Goal: Information Seeking & Learning: Find specific fact

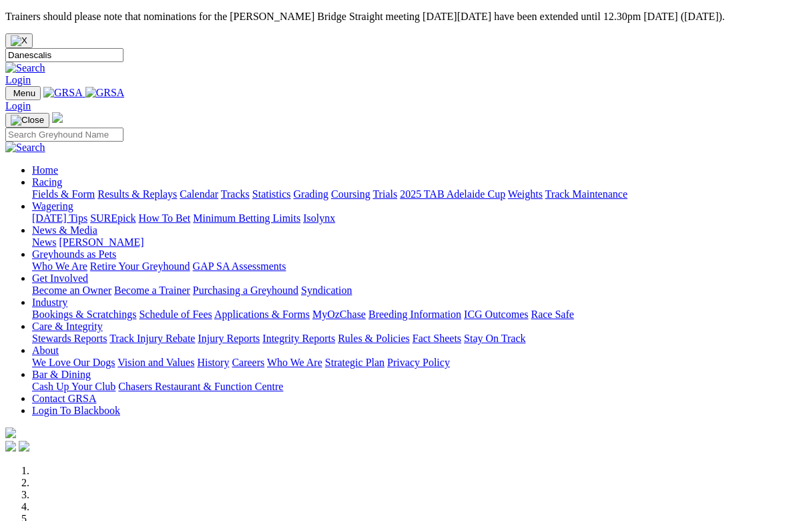
type input "Danescalis"
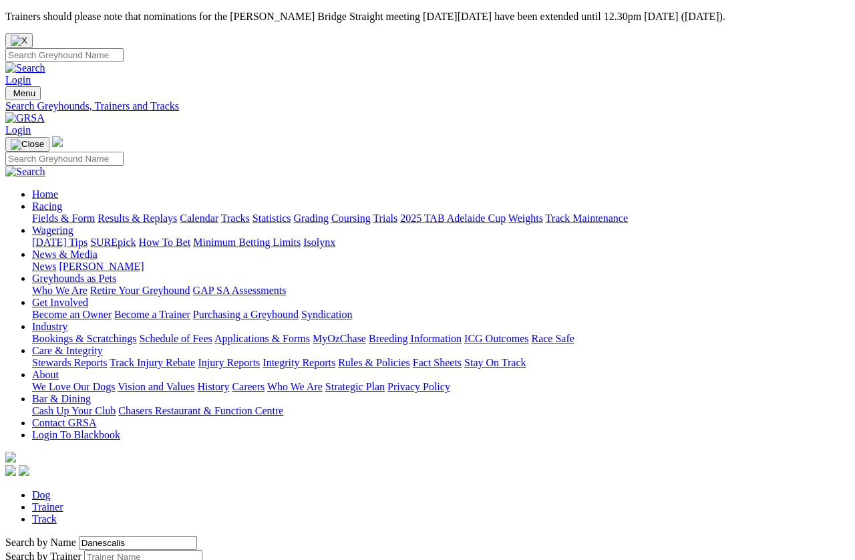
scroll to position [9, 0]
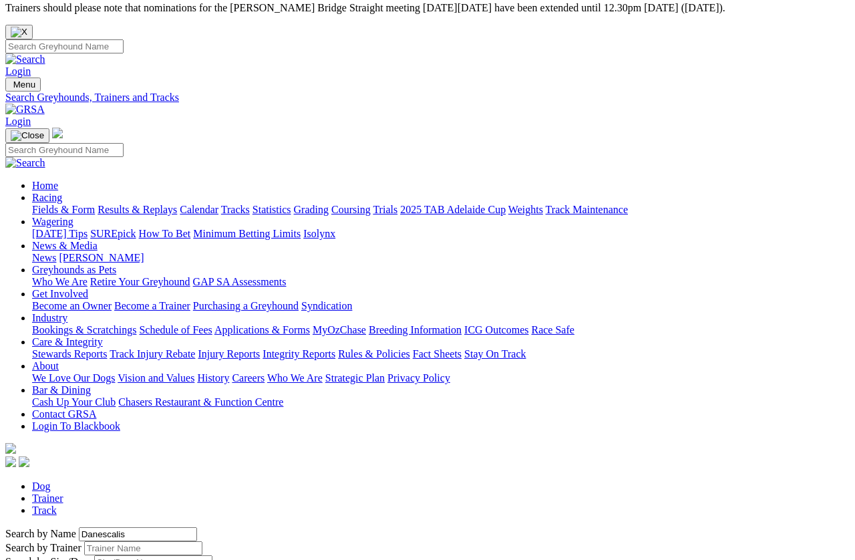
click at [84, 541] on input "Search by Trainer name" at bounding box center [143, 548] width 118 height 14
type input "N"
type input "Evonne"
click at [63, 492] on link "Trainer" at bounding box center [47, 497] width 31 height 11
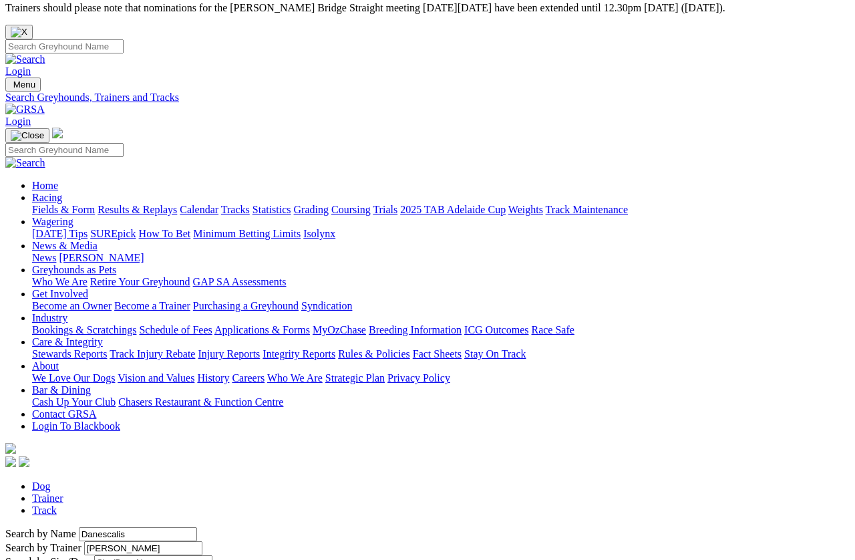
scroll to position [9, 0]
type input "Evvone"
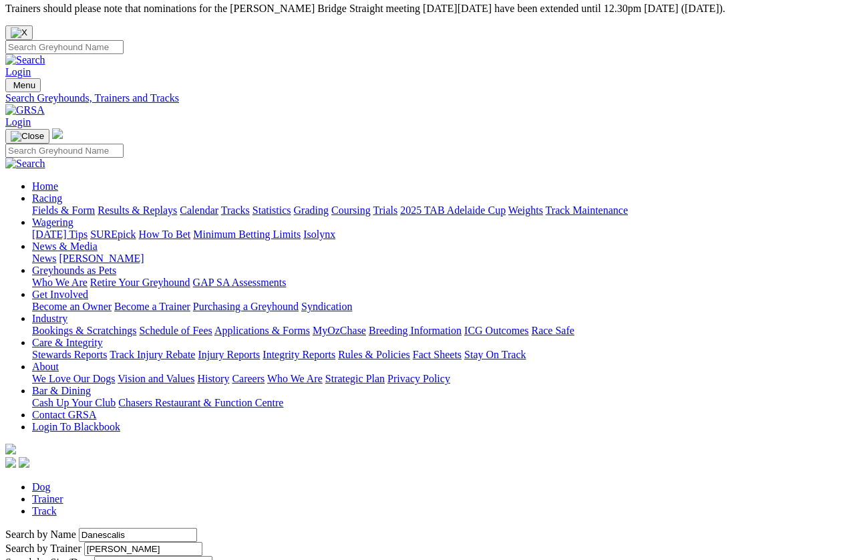
type input "adlilade"
type input "d"
type input "Danescalis"
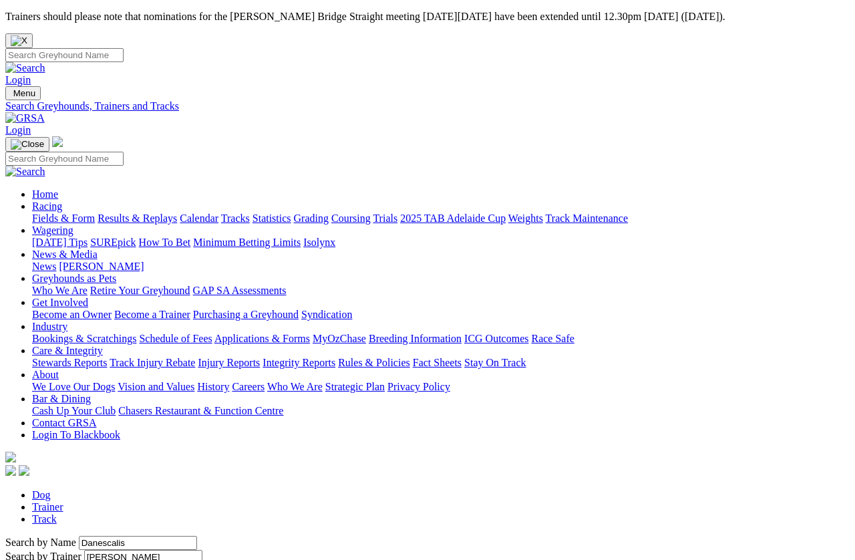
click at [124, 48] on input "Search" at bounding box center [64, 55] width 118 height 14
type input "Danescalis"
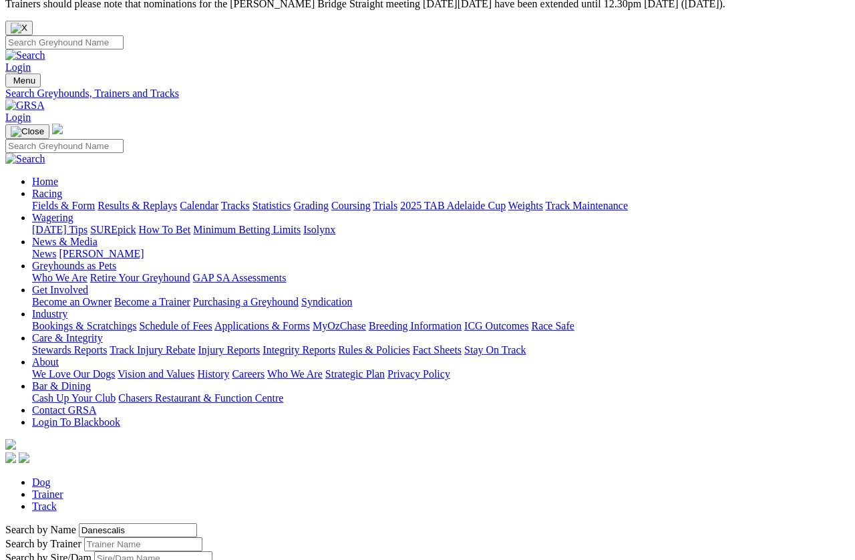
click at [379, 551] on div "Search by Sire/Dam" at bounding box center [427, 558] width 844 height 14
click at [367, 551] on div "Search by Sire/Dam" at bounding box center [427, 558] width 844 height 14
click at [182, 537] on input "Search by Trainer name" at bounding box center [143, 544] width 118 height 14
type input "Evonne"
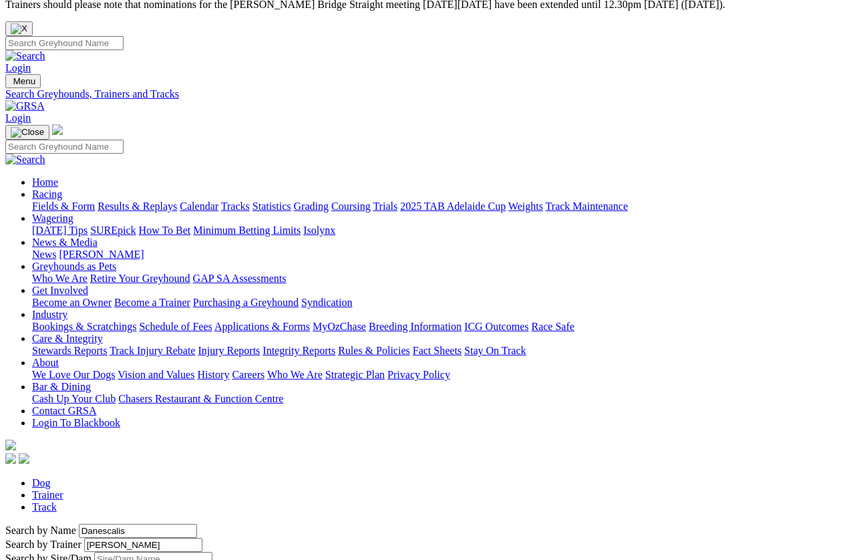
click at [409, 552] on div "Search by Sire/Dam" at bounding box center [427, 559] width 844 height 14
click at [212, 552] on input "Search by Sire/Dam name" at bounding box center [153, 559] width 118 height 14
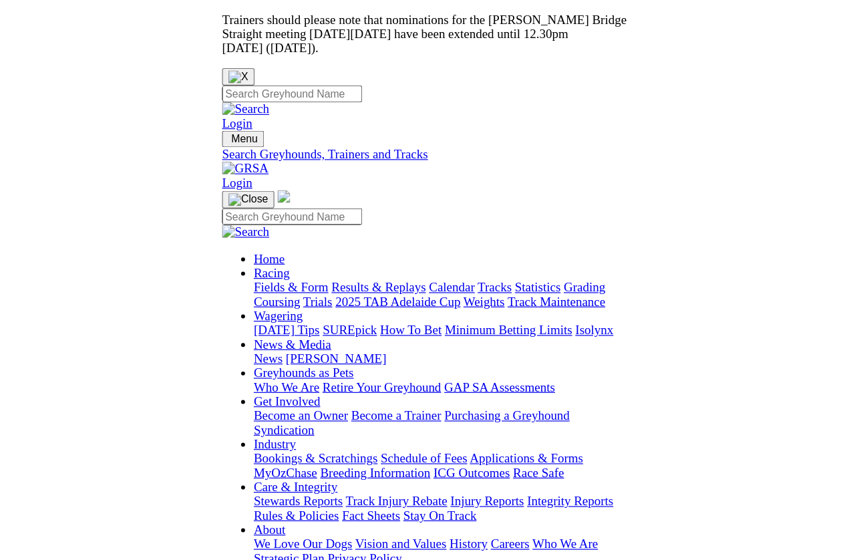
scroll to position [71, 0]
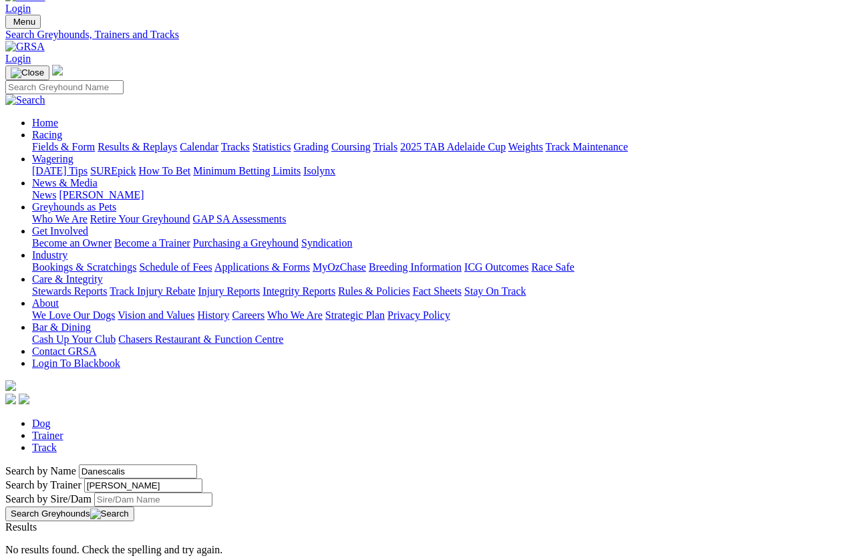
click at [94, 492] on input "Search by Sire/Dam name" at bounding box center [153, 499] width 118 height 14
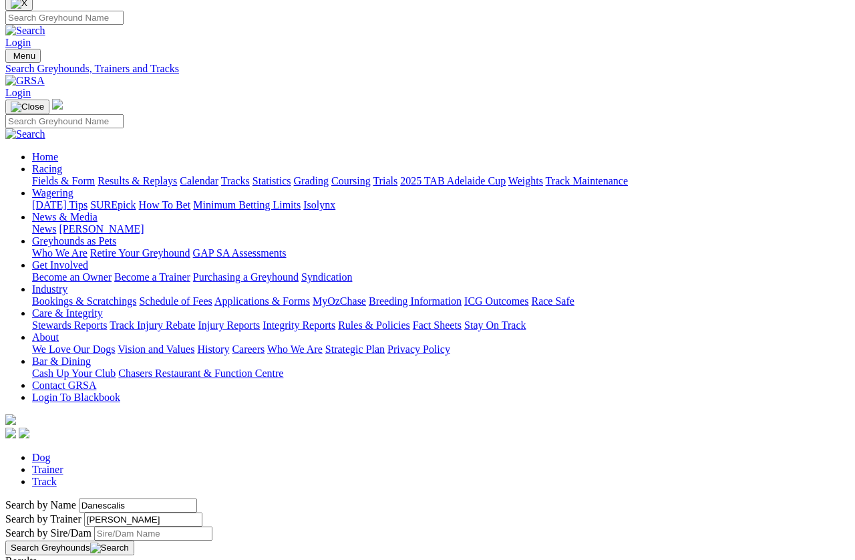
scroll to position [0, 0]
